Goal: Navigation & Orientation: Find specific page/section

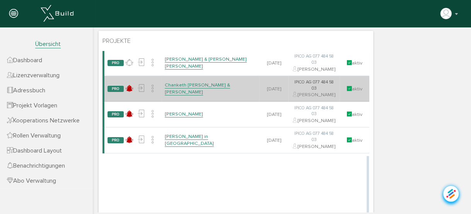
click at [201, 96] on link "Chanketh [PERSON_NAME] & [PERSON_NAME]" at bounding box center [197, 89] width 65 height 14
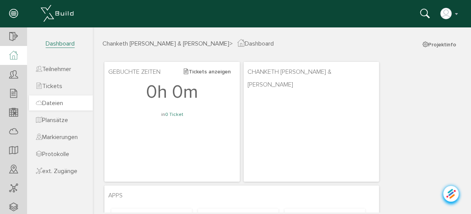
click at [54, 103] on span "Dateien" at bounding box center [49, 103] width 27 height 8
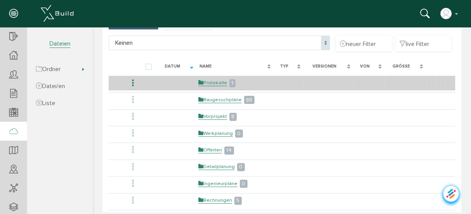
scroll to position [62, 0]
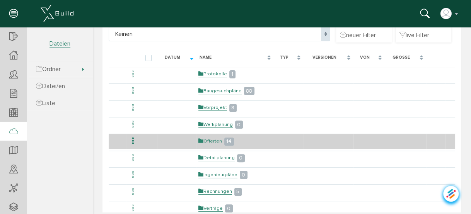
click at [212, 141] on link "Offerten" at bounding box center [211, 141] width 24 height 7
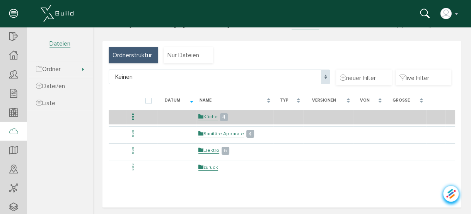
scroll to position [19, 0]
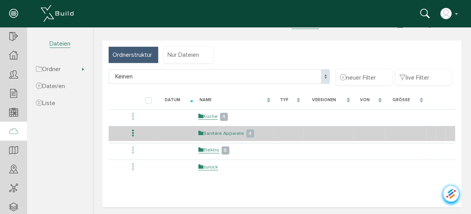
click at [217, 133] on link "Sanitäre Apparate" at bounding box center [222, 133] width 46 height 7
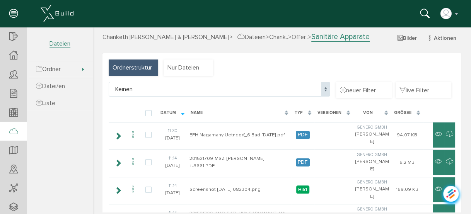
scroll to position [0, 0]
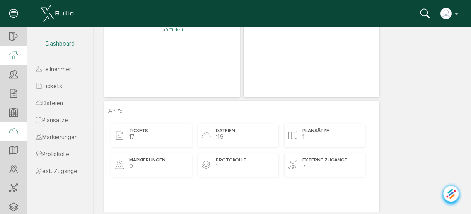
scroll to position [93, 0]
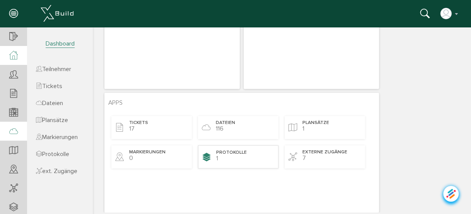
click at [227, 155] on span "Protokolle" at bounding box center [231, 153] width 31 height 7
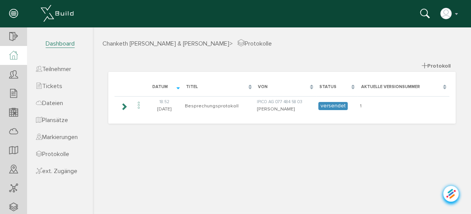
click at [15, 56] on icon at bounding box center [13, 55] width 9 height 9
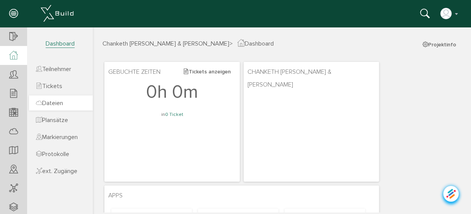
click at [55, 102] on span "Dateien" at bounding box center [49, 103] width 27 height 8
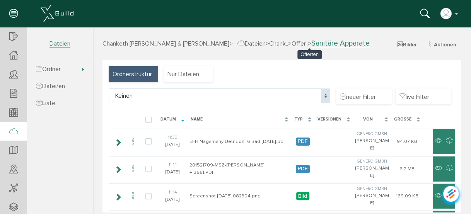
click at [308, 44] on span "Offer.." at bounding box center [300, 44] width 16 height 8
